Goal: Task Accomplishment & Management: Use online tool/utility

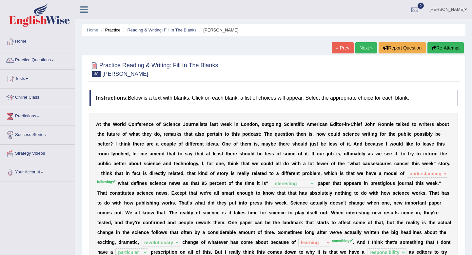
select select "understanding"
select select "interesting"
select select "revolutionary"
select select "learning"
select select "particular"
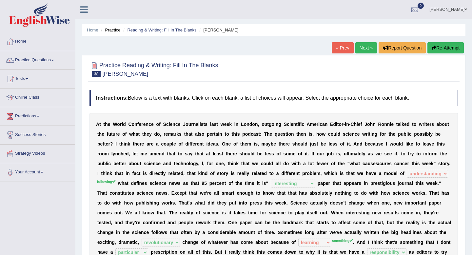
select select "responsibility"
